Goal: Information Seeking & Learning: Learn about a topic

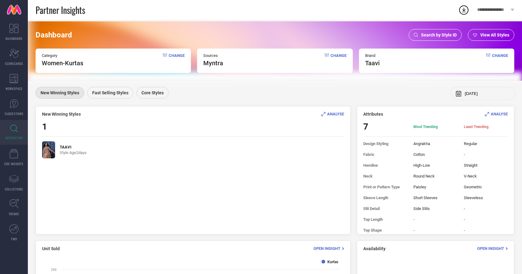
click at [47, 148] on img at bounding box center [48, 149] width 13 height 17
click at [336, 115] on span "ANALYSE" at bounding box center [335, 114] width 17 height 5
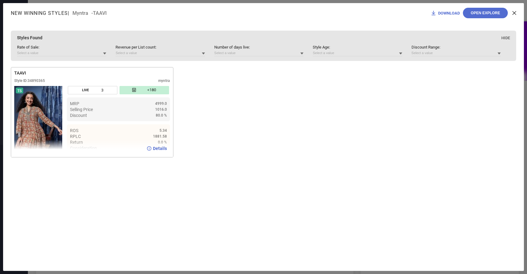
click at [36, 124] on img at bounding box center [38, 120] width 48 height 68
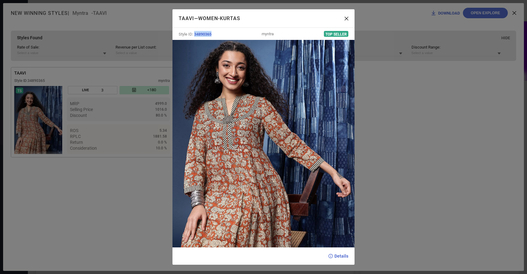
drag, startPoint x: 194, startPoint y: 35, endPoint x: 219, endPoint y: 33, distance: 25.1
click at [219, 33] on div "Style ID: 34890365 myntra Top Seller" at bounding box center [263, 34] width 182 height 12
copy span "34890365"
click at [350, 22] on div "TAAVI — Women-Kurtas" at bounding box center [263, 18] width 182 height 18
click at [347, 19] on icon at bounding box center [346, 19] width 4 height 4
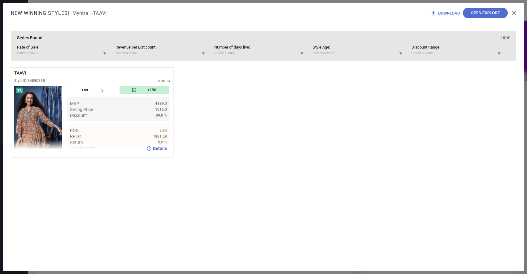
click at [163, 149] on span "Details" at bounding box center [160, 148] width 14 height 5
click at [513, 13] on icon at bounding box center [514, 13] width 4 height 4
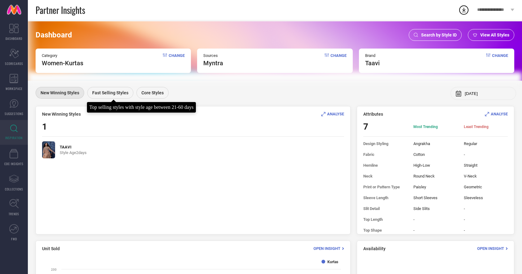
click at [112, 93] on span "Fast Selling Styles" at bounding box center [110, 92] width 36 height 5
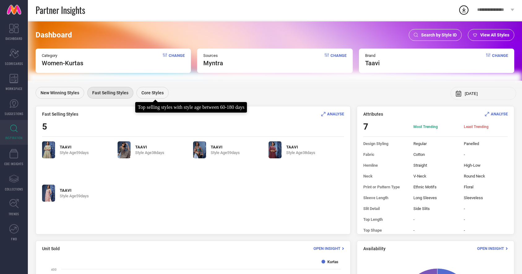
click at [150, 94] on span "Core Styles" at bounding box center [152, 92] width 22 height 5
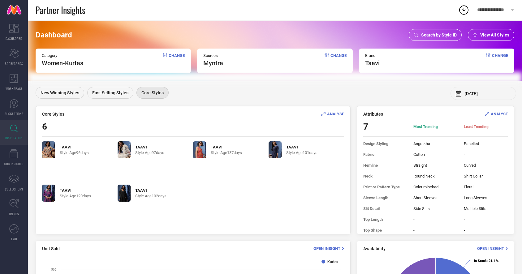
click at [436, 38] on div "Search by Style ID" at bounding box center [435, 35] width 53 height 12
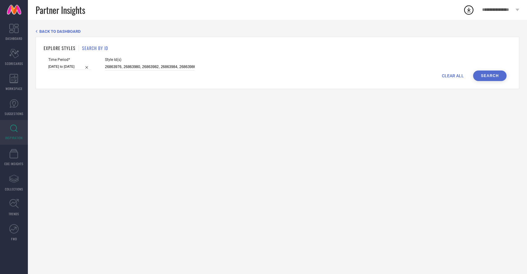
click at [453, 76] on span "CLEAR ALL" at bounding box center [453, 75] width 22 height 5
click at [174, 67] on input at bounding box center [150, 66] width 90 height 7
paste input "34890337"
type input "34890337"
click at [63, 68] on input at bounding box center [69, 66] width 43 height 6
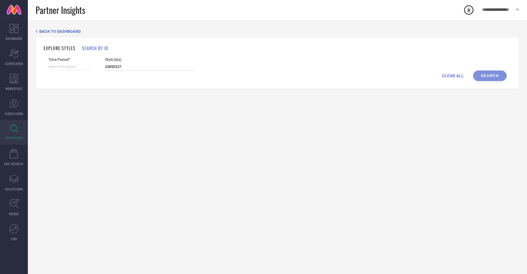
select select "8"
select select "2025"
select select "9"
select select "2025"
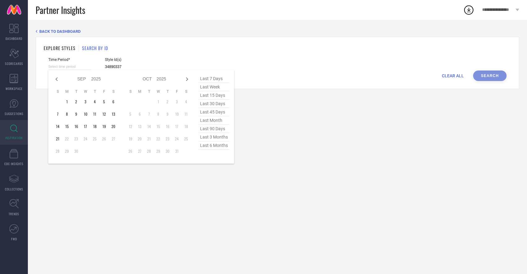
type input "34890337"
click at [215, 97] on span "last 15 days" at bounding box center [213, 95] width 31 height 8
type input "07-09-2025 to 21-09-2025"
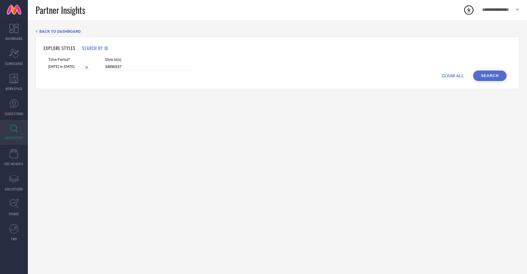
click at [492, 76] on button "Search" at bounding box center [489, 76] width 33 height 11
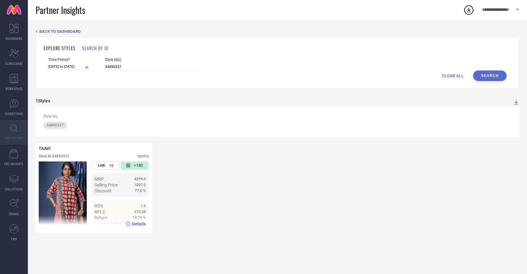
click at [136, 225] on span "Details" at bounding box center [139, 224] width 14 height 5
drag, startPoint x: 120, startPoint y: 69, endPoint x: 100, endPoint y: 70, distance: 19.9
click at [100, 70] on form "Time Period* 07-09-2025 to 21-09-2025 Style Id(s) 34890337 CLEAR ALL Search" at bounding box center [277, 70] width 467 height 24
drag, startPoint x: 119, startPoint y: 65, endPoint x: 83, endPoint y: 61, distance: 35.9
click at [83, 61] on div "Time Period* 07-09-2025 to 21-09-2025 Style Id(s) 34890337" at bounding box center [277, 64] width 458 height 13
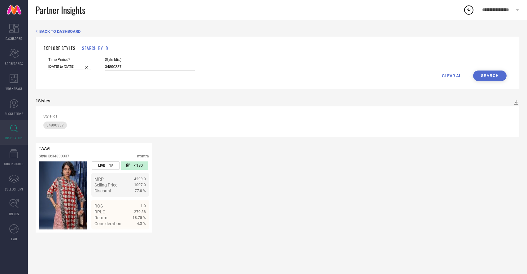
paste input "48"
click at [495, 79] on button "Search" at bounding box center [489, 76] width 33 height 11
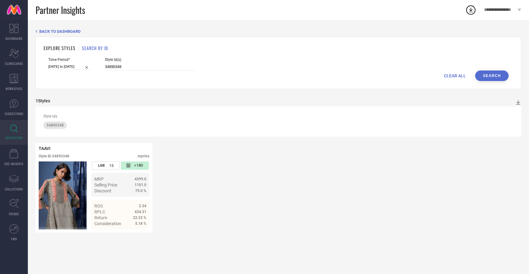
click at [33, 141] on div "BACK TO DASHBOARD EXPLORE STYLES SEARCH BY ID Time Period* 07-09-2025 to 21-09-…" at bounding box center [278, 147] width 501 height 254
drag, startPoint x: 33, startPoint y: 141, endPoint x: 44, endPoint y: 145, distance: 11.5
click at [34, 141] on div "BACK TO DASHBOARD EXPLORE STYLES SEARCH BY ID Time Period* 07-09-2025 to 21-09-…" at bounding box center [278, 147] width 501 height 254
click at [168, 222] on div "TAAVI Style ID: 34890348 myntra LIVE 15 <180 MRP 4399.0 Selling Price 1101.0 Di…" at bounding box center [279, 188] width 486 height 90
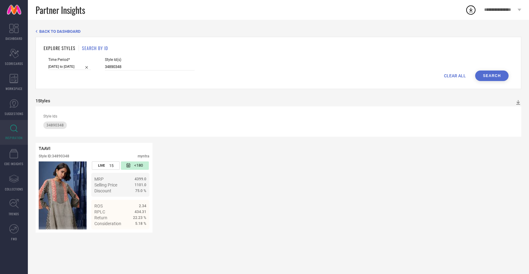
click at [168, 222] on div "TAAVI Style ID: 34890348 myntra LIVE 15 <180 MRP 4399.0 Selling Price 1101.0 Di…" at bounding box center [279, 188] width 486 height 90
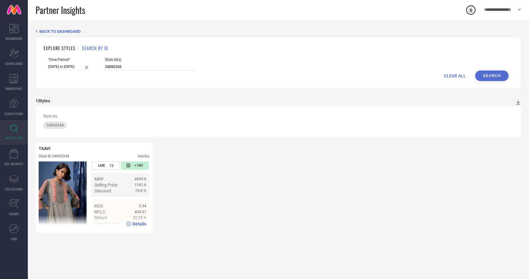
click at [140, 224] on span "Details" at bounding box center [139, 224] width 14 height 5
drag, startPoint x: 136, startPoint y: 66, endPoint x: 83, endPoint y: 63, distance: 53.0
click at [83, 63] on div "Time Period* 07-09-2025 to 21-09-2025 Style Id(s) 34890348" at bounding box center [278, 64] width 461 height 13
paste input "73"
click at [491, 77] on button "Search" at bounding box center [491, 76] width 33 height 11
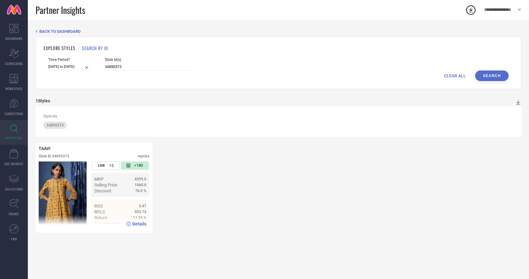
click at [141, 224] on span "Details" at bounding box center [139, 224] width 14 height 5
click at [119, 67] on input "34890373" at bounding box center [150, 66] width 90 height 7
drag, startPoint x: 119, startPoint y: 67, endPoint x: 92, endPoint y: 67, distance: 26.3
click at [119, 67] on input "34890373" at bounding box center [150, 66] width 90 height 7
click at [111, 67] on input "34890373" at bounding box center [150, 66] width 90 height 7
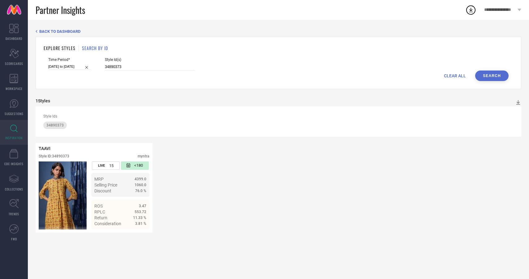
click at [92, 67] on div "Time Period* 07-09-2025 to 21-09-2025 Style Id(s) 34890373" at bounding box center [278, 64] width 461 height 13
drag, startPoint x: 117, startPoint y: 67, endPoint x: 102, endPoint y: 67, distance: 15.5
click at [105, 67] on input "34890373" at bounding box center [150, 66] width 90 height 7
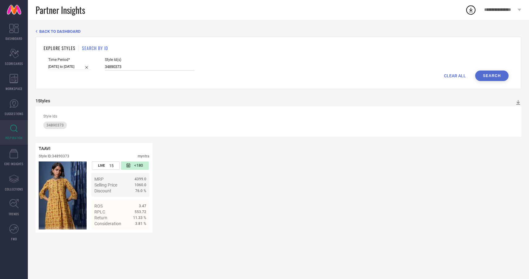
click at [105, 67] on input "34890373" at bounding box center [150, 66] width 90 height 7
paste input "304060"
click at [492, 76] on button "Search" at bounding box center [491, 76] width 33 height 11
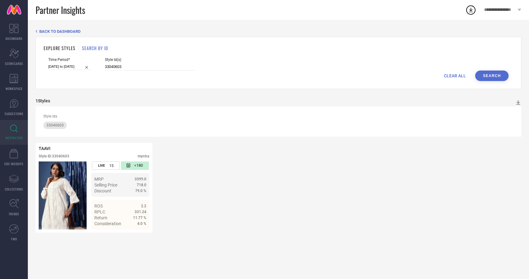
click at [119, 62] on div "Style Id(s) 33040603" at bounding box center [150, 64] width 90 height 13
drag, startPoint x: 120, startPoint y: 65, endPoint x: 102, endPoint y: 67, distance: 19.0
click at [105, 67] on input "33040603" at bounding box center [150, 66] width 90 height 7
type input "3"
paste input "32496263"
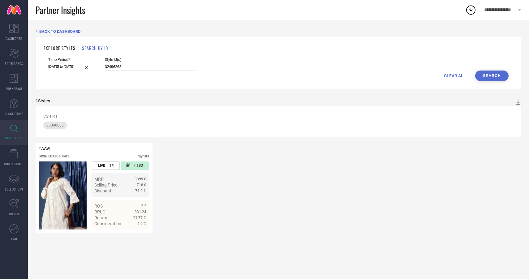
click at [494, 78] on button "Search" at bounding box center [491, 76] width 33 height 11
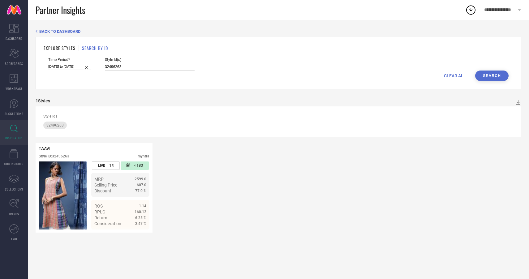
drag, startPoint x: 118, startPoint y: 68, endPoint x: 91, endPoint y: 68, distance: 26.9
click at [91, 68] on div "Time Period* 07-09-2025 to 21-09-2025 Style Id(s) 32496263" at bounding box center [278, 64] width 461 height 13
drag, startPoint x: 118, startPoint y: 65, endPoint x: 84, endPoint y: 63, distance: 34.1
click at [84, 63] on div "Time Period* 07-09-2025 to 21-09-2025 Style Id(s) 32496263" at bounding box center [278, 64] width 461 height 13
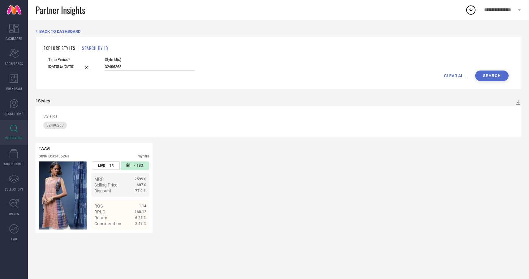
paste input "3040599"
click at [497, 79] on button "Search" at bounding box center [491, 76] width 33 height 11
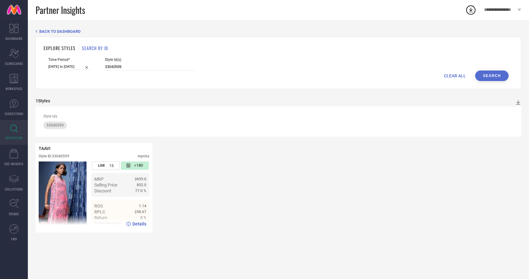
click at [140, 225] on span "Details" at bounding box center [139, 224] width 14 height 5
drag, startPoint x: 120, startPoint y: 67, endPoint x: 94, endPoint y: 65, distance: 25.5
click at [94, 65] on div "Time Period* 07-09-2025 to 21-09-2025 Style Id(s) 33040599" at bounding box center [278, 64] width 461 height 13
paste input "1667720"
type input "31667720"
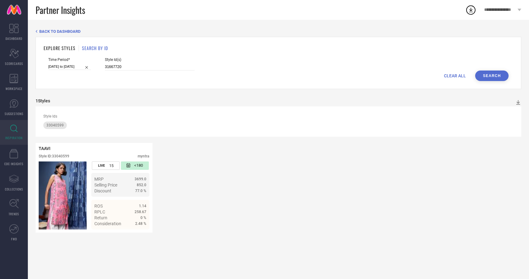
click at [500, 75] on button "Search" at bounding box center [491, 76] width 33 height 11
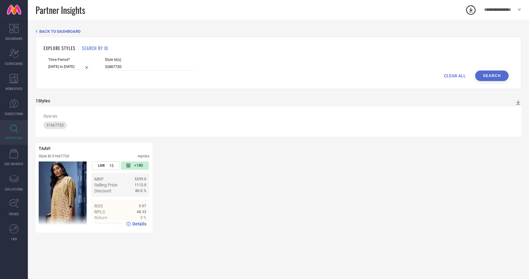
click at [136, 223] on span "Details" at bounding box center [139, 224] width 14 height 5
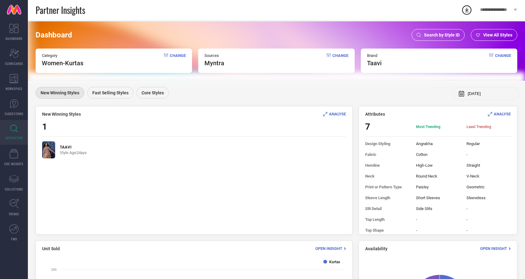
click at [437, 32] on div "Search by Style ID" at bounding box center [437, 35] width 53 height 12
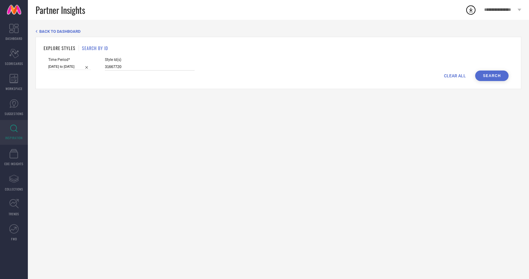
drag, startPoint x: 120, startPoint y: 65, endPoint x: 76, endPoint y: 66, distance: 44.9
click at [76, 66] on div "Time Period* 07-09-2025 to 21-09-2025 Style Id(s) 31667720" at bounding box center [278, 64] width 461 height 13
paste input "3040578"
click at [498, 80] on button "Search" at bounding box center [491, 76] width 33 height 11
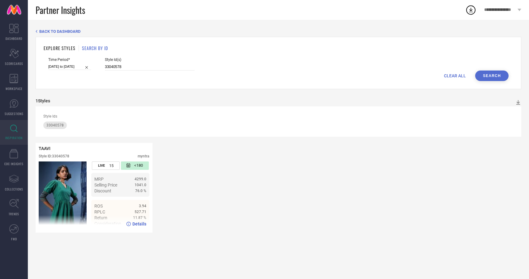
click at [142, 226] on span "Details" at bounding box center [139, 224] width 14 height 5
drag, startPoint x: 123, startPoint y: 67, endPoint x: 94, endPoint y: 67, distance: 29.1
click at [94, 67] on div "Time Period* 07-09-2025 to 21-09-2025 Style Id(s) 33040578" at bounding box center [278, 64] width 461 height 13
paste input "1667910"
type input "31667910"
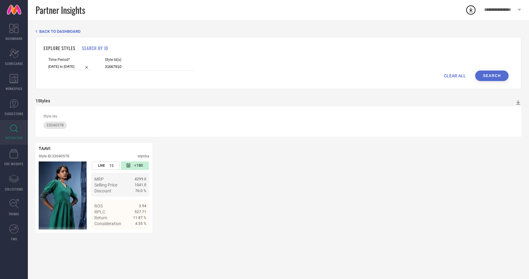
click at [490, 74] on button "Search" at bounding box center [491, 76] width 33 height 11
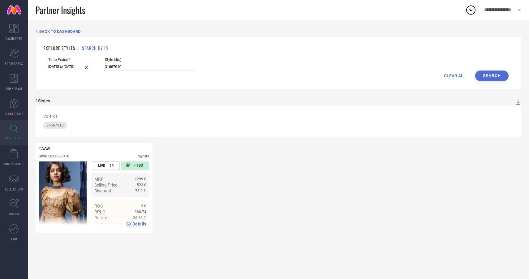
click at [135, 224] on span "Details" at bounding box center [139, 224] width 14 height 5
